Goal: Task Accomplishment & Management: Use online tool/utility

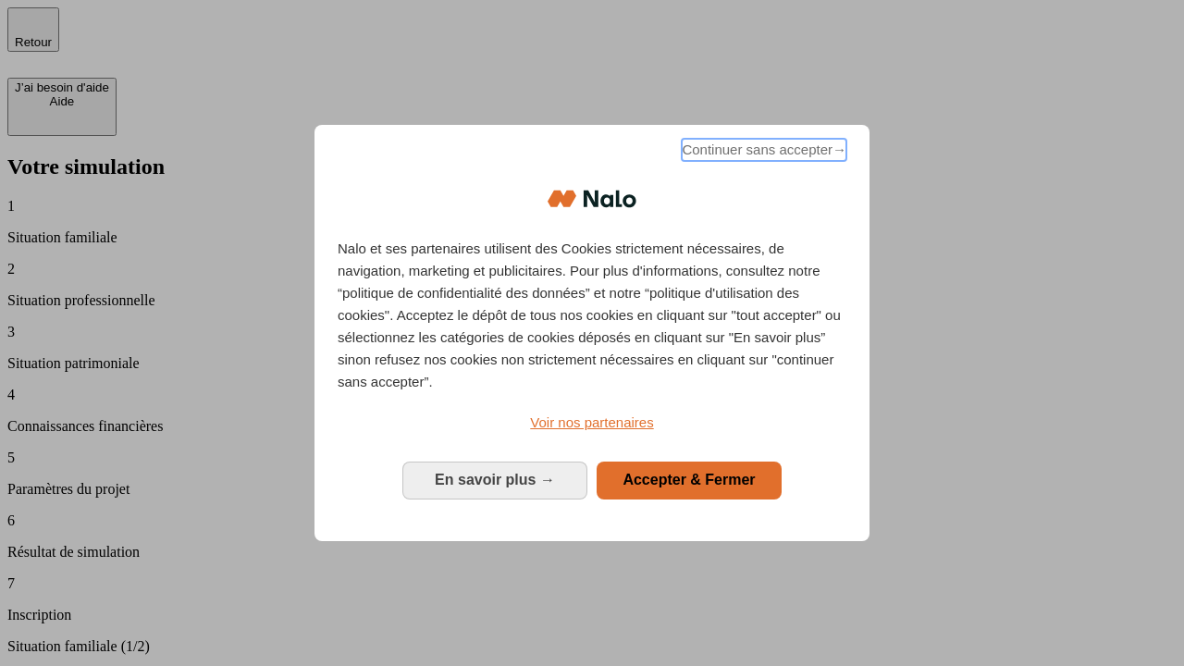
click at [762, 153] on span "Continuer sans accepter →" at bounding box center [764, 150] width 165 height 22
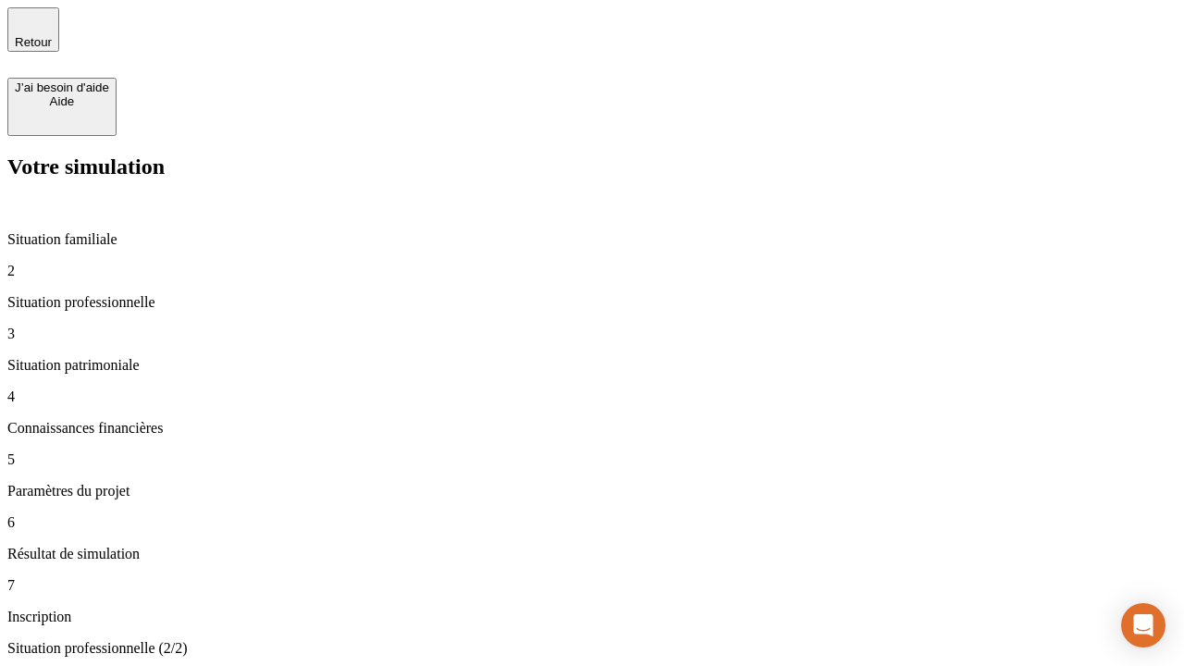
type input "30 000"
type input "40 000"
